Goal: Information Seeking & Learning: Learn about a topic

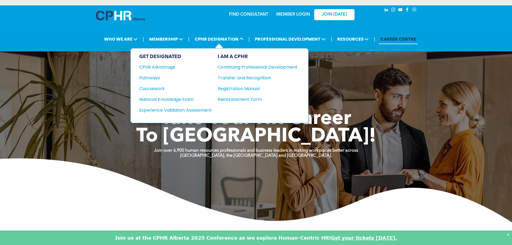
click at [232, 54] on div "I AM A CPHR" at bounding box center [258, 57] width 80 height 6
click at [156, 64] on div "CPHR Advantage" at bounding box center [171, 67] width 65 height 7
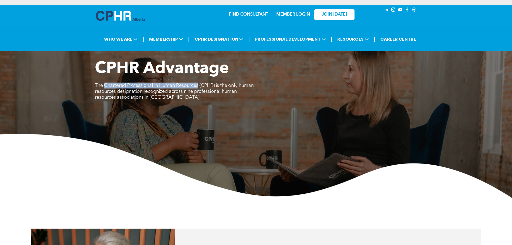
drag, startPoint x: 199, startPoint y: 80, endPoint x: 106, endPoint y: 81, distance: 93.8
click at [106, 83] on span "The Chartered Professional in Human Resources (CPHR) is the only human resource…" at bounding box center [174, 91] width 159 height 17
copy span "Chartered Professional in Human Resources"
